Goal: Task Accomplishment & Management: Manage account settings

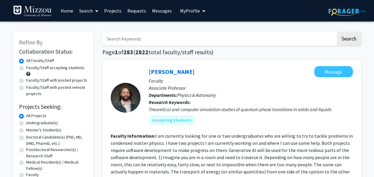
click at [200, 13] on span "My profile dropdown to access profile and logout" at bounding box center [202, 11] width 5 height 21
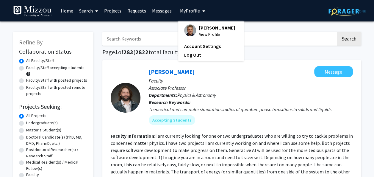
click at [199, 30] on span "[PERSON_NAME]" at bounding box center [217, 27] width 36 height 7
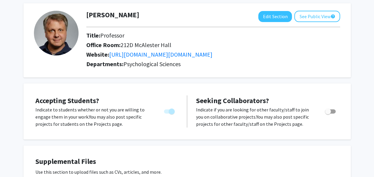
scroll to position [29, 0]
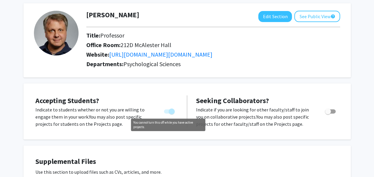
click at [167, 110] on span "You cannot turn this off while you have active projects." at bounding box center [169, 111] width 11 height 4
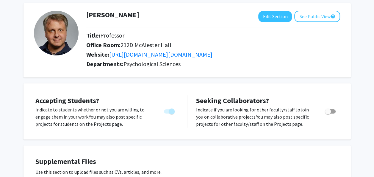
click at [165, 111] on span "You cannot turn this off while you have active projects." at bounding box center [169, 111] width 11 height 4
drag, startPoint x: 170, startPoint y: 110, endPoint x: 159, endPoint y: 108, distance: 11.8
click at [159, 109] on div at bounding box center [169, 116] width 25 height 21
click at [272, 15] on button "Edit Section" at bounding box center [275, 16] width 34 height 11
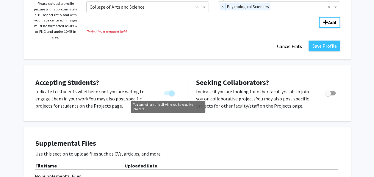
click at [167, 93] on span "You cannot turn this off while you have active projects." at bounding box center [169, 93] width 11 height 4
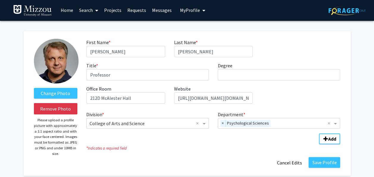
scroll to position [0, 0]
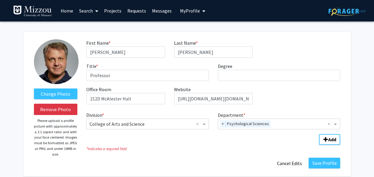
click at [191, 13] on span "My Profile" at bounding box center [190, 11] width 20 height 6
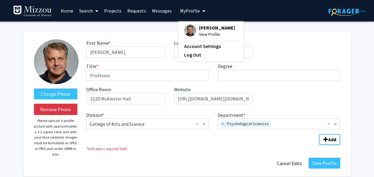
click at [195, 27] on div "[PERSON_NAME] View Profile" at bounding box center [209, 30] width 51 height 13
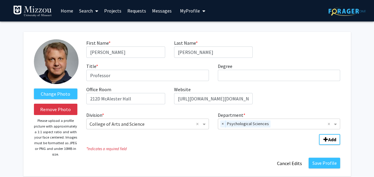
click at [200, 15] on span "My profile dropdown to access profile and logout" at bounding box center [202, 11] width 5 height 21
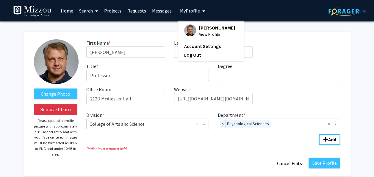
click at [203, 30] on span "[PERSON_NAME]" at bounding box center [217, 27] width 36 height 7
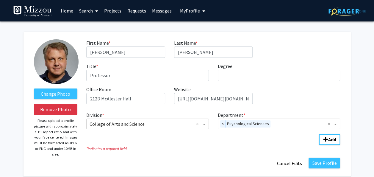
click at [119, 15] on link "Projects" at bounding box center [112, 10] width 23 height 21
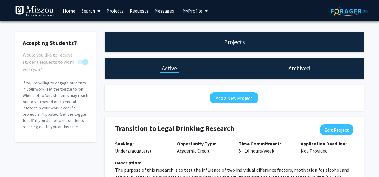
checkbox input "true"
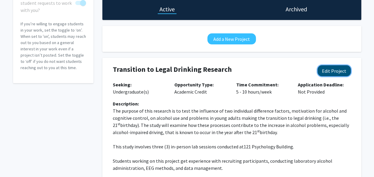
click at [334, 67] on button "Edit Project" at bounding box center [334, 70] width 33 height 11
select select "5 - 10"
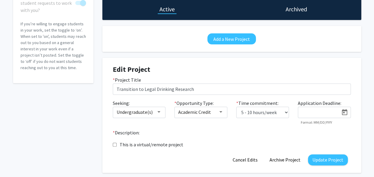
scroll to position [59, 0]
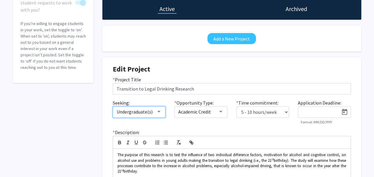
click at [160, 110] on div at bounding box center [158, 111] width 5 height 5
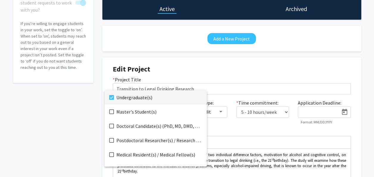
click at [147, 99] on span "Undergraduate(s)" at bounding box center [159, 97] width 86 height 14
click at [222, 76] on div at bounding box center [187, 88] width 374 height 177
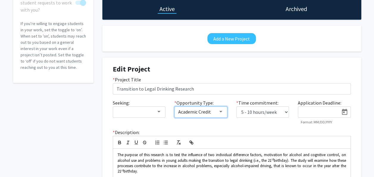
click at [222, 112] on div at bounding box center [220, 111] width 3 height 1
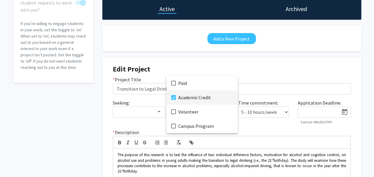
click at [242, 77] on div at bounding box center [187, 88] width 374 height 177
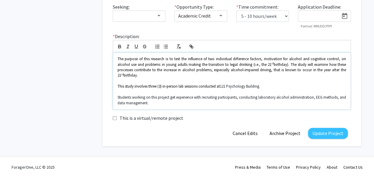
scroll to position [155, 0]
click at [325, 130] on button "Update Project" at bounding box center [328, 132] width 40 height 11
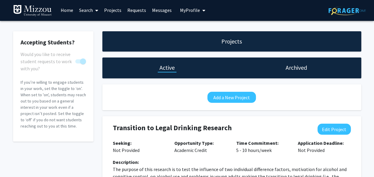
scroll to position [0, 0]
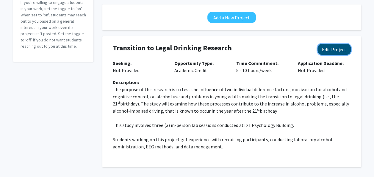
click at [336, 53] on button "Edit Project" at bounding box center [334, 49] width 33 height 11
select select "5 - 10"
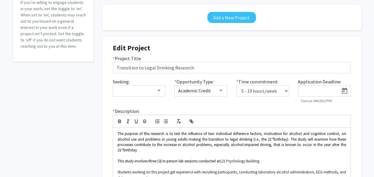
scroll to position [80, 0]
click at [220, 92] on div at bounding box center [220, 90] width 5 height 5
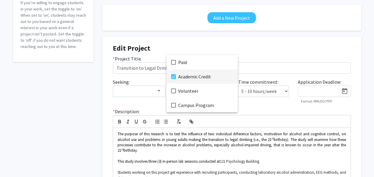
click at [251, 117] on div at bounding box center [187, 88] width 374 height 177
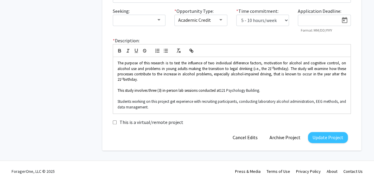
scroll to position [155, 0]
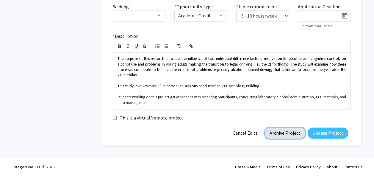
click at [282, 133] on button "Archive Project" at bounding box center [285, 132] width 40 height 11
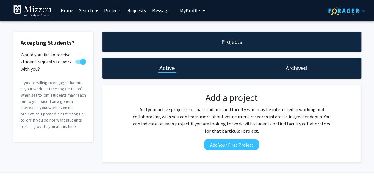
scroll to position [1, 0]
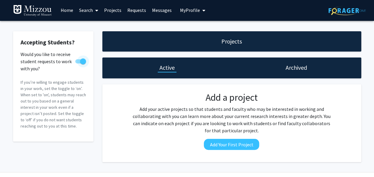
click at [77, 62] on span at bounding box center [80, 61] width 11 height 4
click at [78, 63] on input "Would you like to receive student requests to work with you?" at bounding box center [78, 63] width 0 height 0
checkbox input "false"
click at [286, 71] on h1 "Archived" at bounding box center [296, 67] width 21 height 8
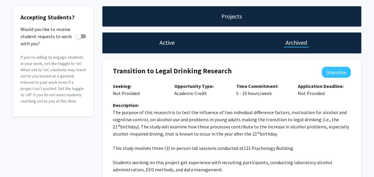
scroll to position [26, 0]
